Goal: Task Accomplishment & Management: Manage account settings

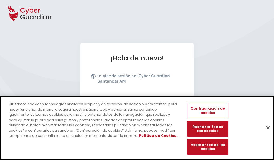
scroll to position [66, 0]
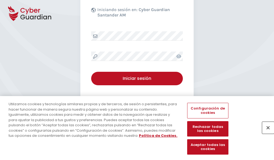
click at [265, 133] on button "Cerrar" at bounding box center [268, 128] width 12 height 12
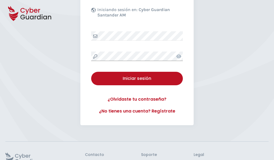
scroll to position [105, 0]
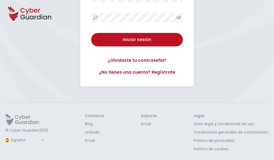
click at [91, 33] on button "Iniciar sesión" at bounding box center [137, 39] width 92 height 13
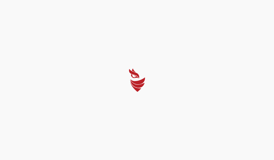
scroll to position [0, 0]
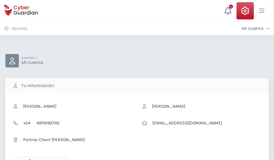
click at [28, 159] on icon "button" at bounding box center [28, 161] width 5 height 5
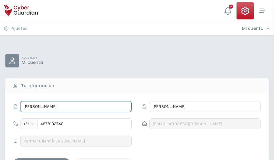
click at [76, 106] on input "SARITA" at bounding box center [75, 106] width 111 height 11
type input "S"
type input "Néstor"
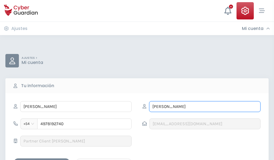
click at [205, 106] on input "VILLAR" at bounding box center [204, 106] width 111 height 11
type input "V"
type input "Barreda"
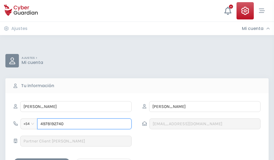
click at [84, 124] on input "4978192740" at bounding box center [84, 123] width 94 height 11
type input "4"
type input "4811683648"
click at [42, 160] on div "Guardar cambios" at bounding box center [42, 163] width 48 height 7
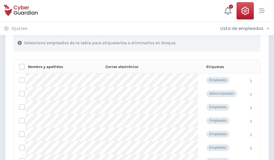
scroll to position [231, 0]
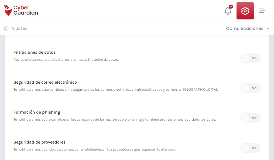
scroll to position [284, 0]
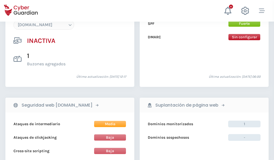
scroll to position [507, 0]
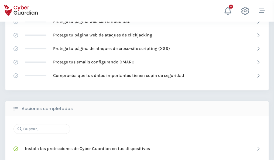
scroll to position [359, 0]
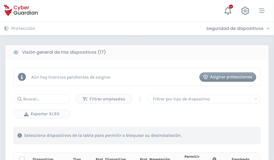
scroll to position [476, 0]
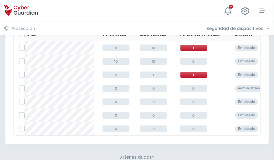
scroll to position [237, 0]
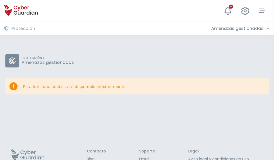
scroll to position [35, 0]
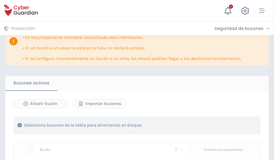
scroll to position [329, 0]
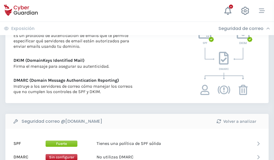
scroll to position [291, 0]
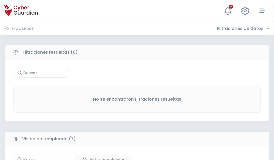
scroll to position [446, 0]
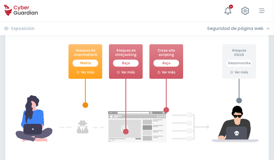
scroll to position [293, 0]
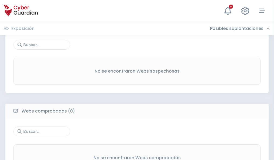
scroll to position [282, 0]
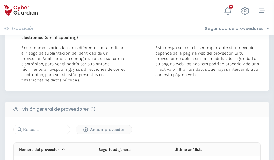
scroll to position [280, 0]
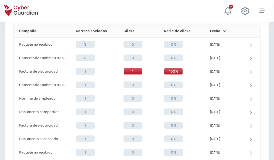
scroll to position [483, 0]
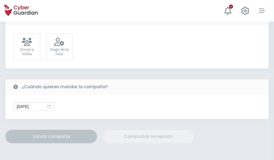
scroll to position [197, 0]
